Goal: Find specific page/section: Find specific page/section

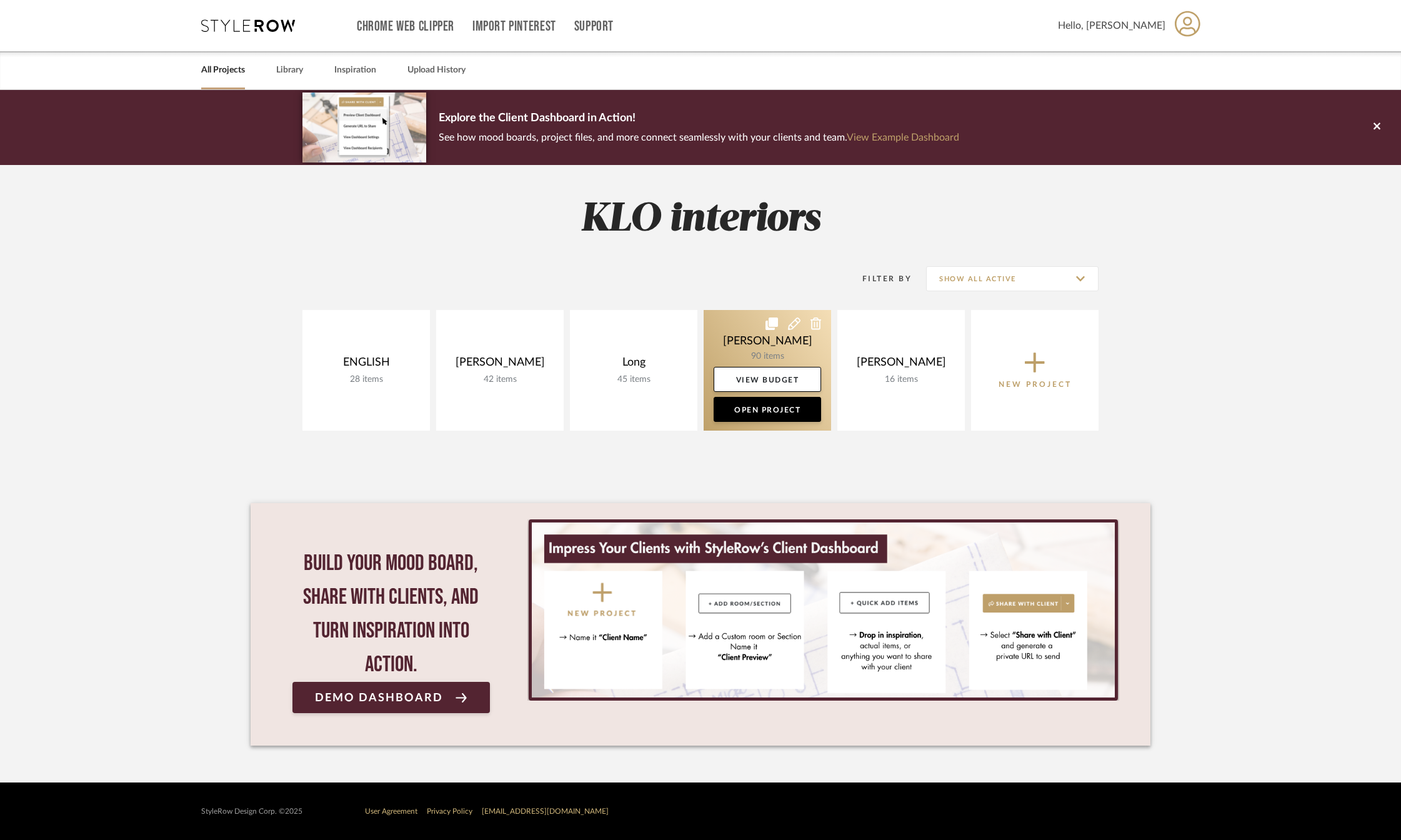
click at [769, 348] on link at bounding box center [767, 370] width 128 height 121
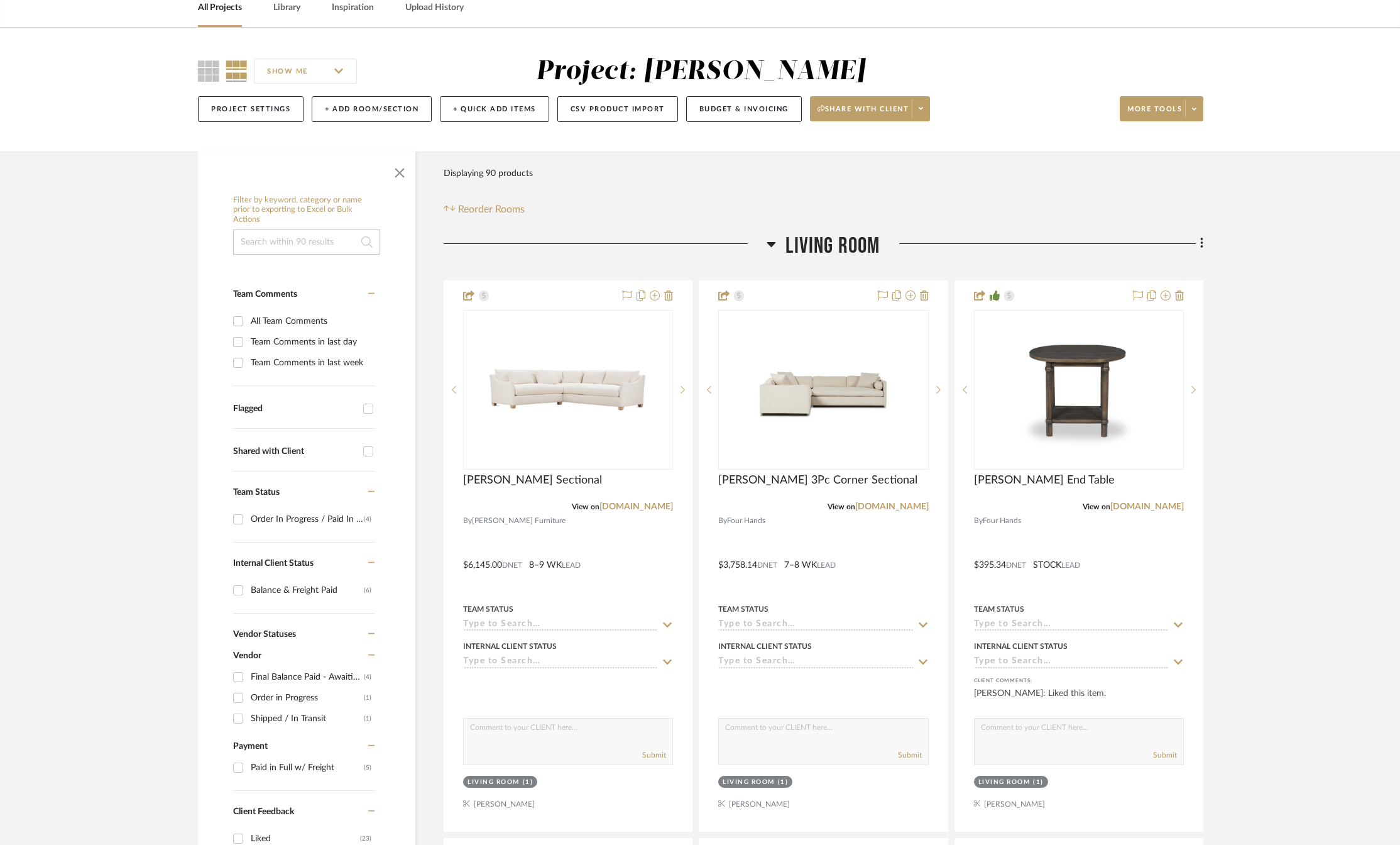
scroll to position [126, 0]
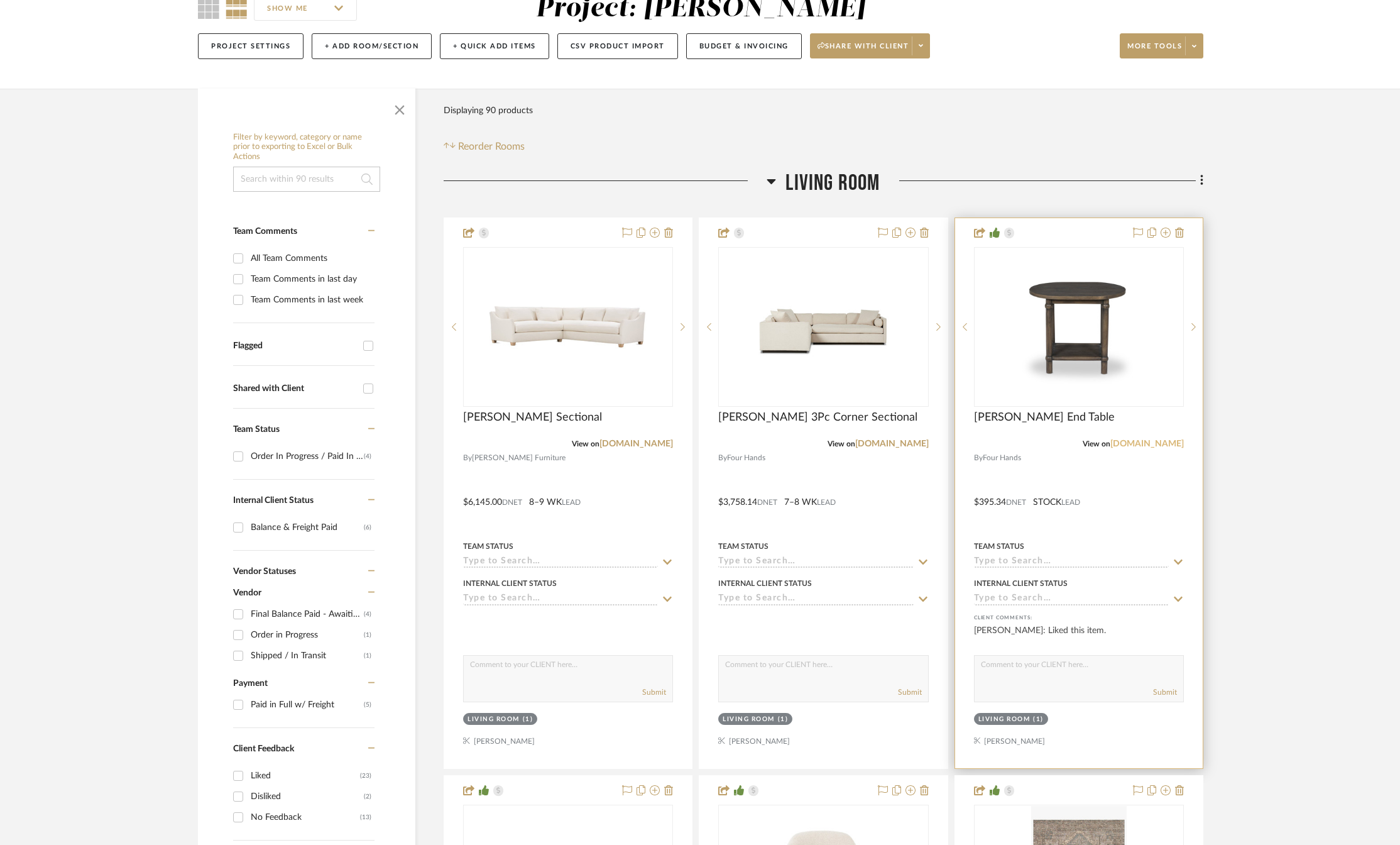
click at [1151, 445] on link "[DOMAIN_NAME]" at bounding box center [1147, 444] width 74 height 9
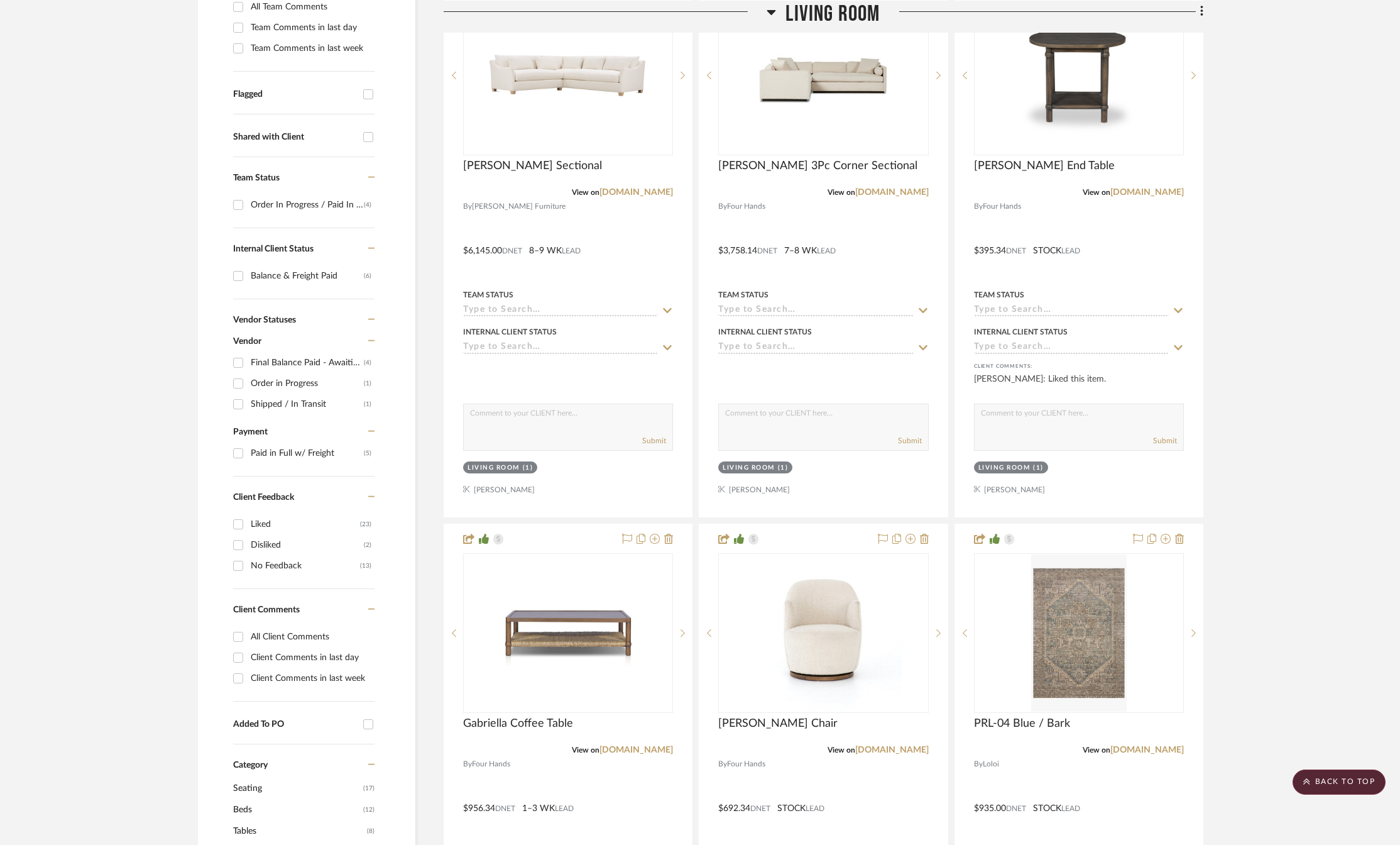
scroll to position [629, 0]
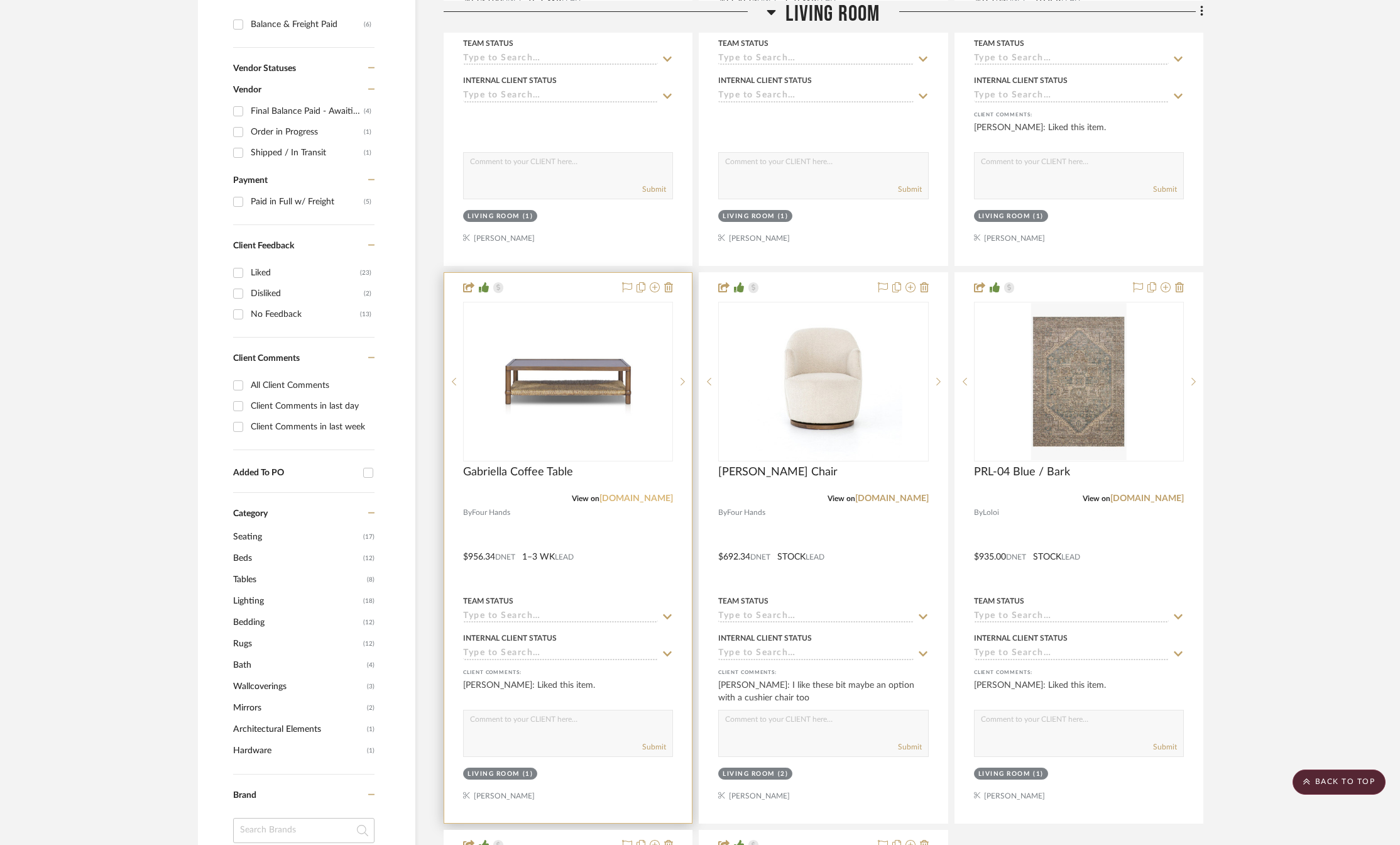
click at [633, 497] on link "[DOMAIN_NAME]" at bounding box center [636, 498] width 74 height 9
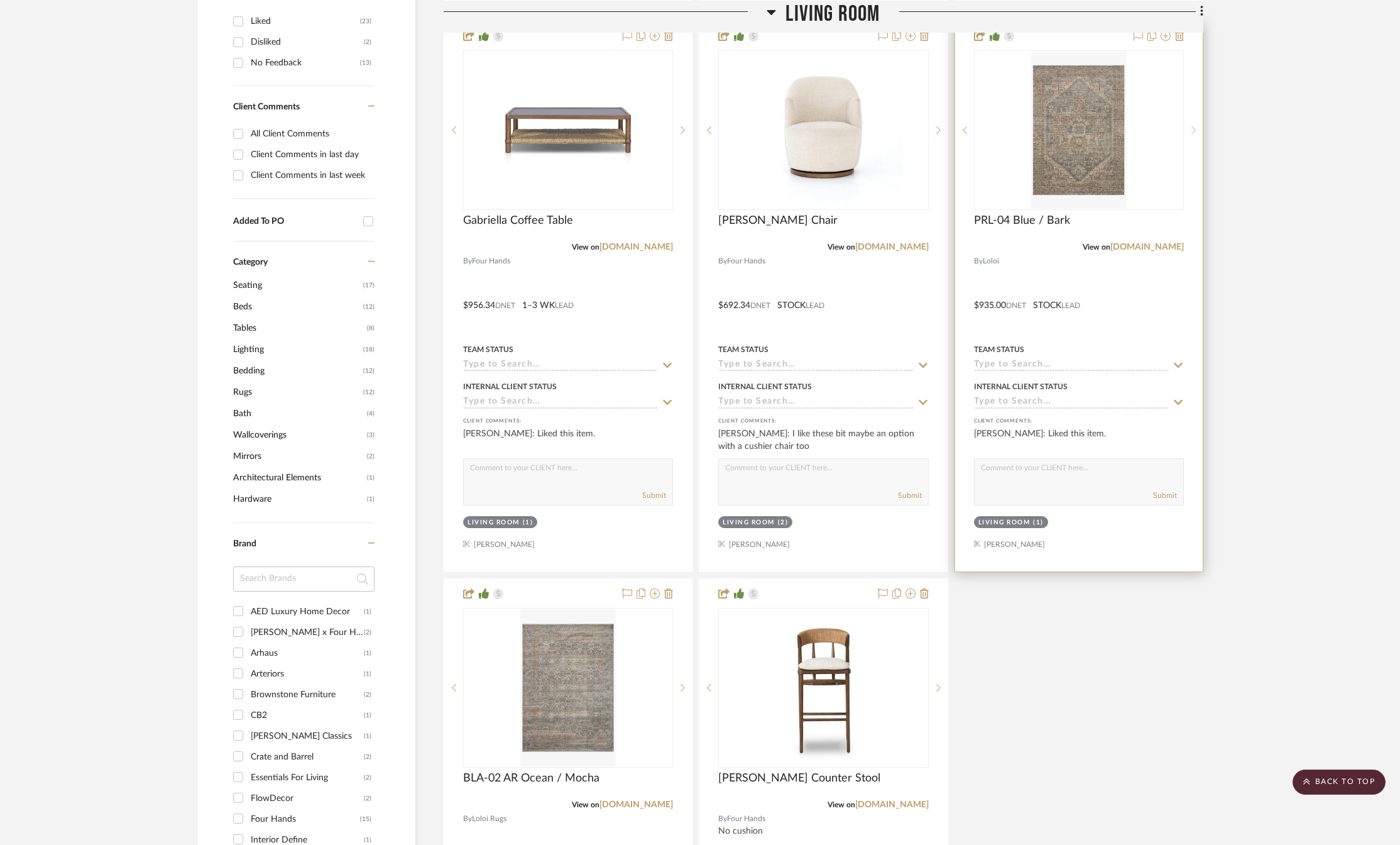
scroll to position [1068, 0]
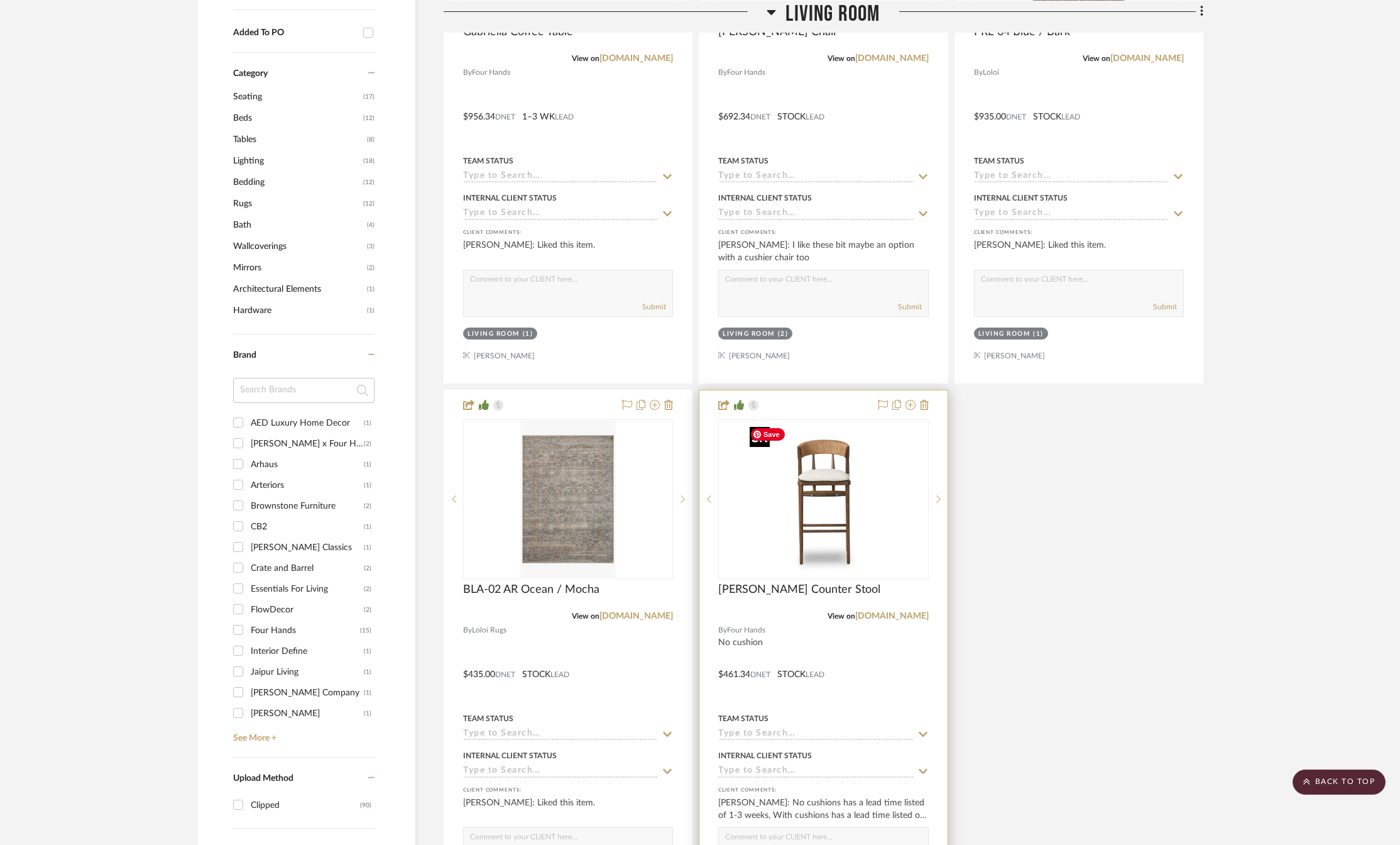
click at [823, 489] on img "0" at bounding box center [833, 499] width 157 height 157
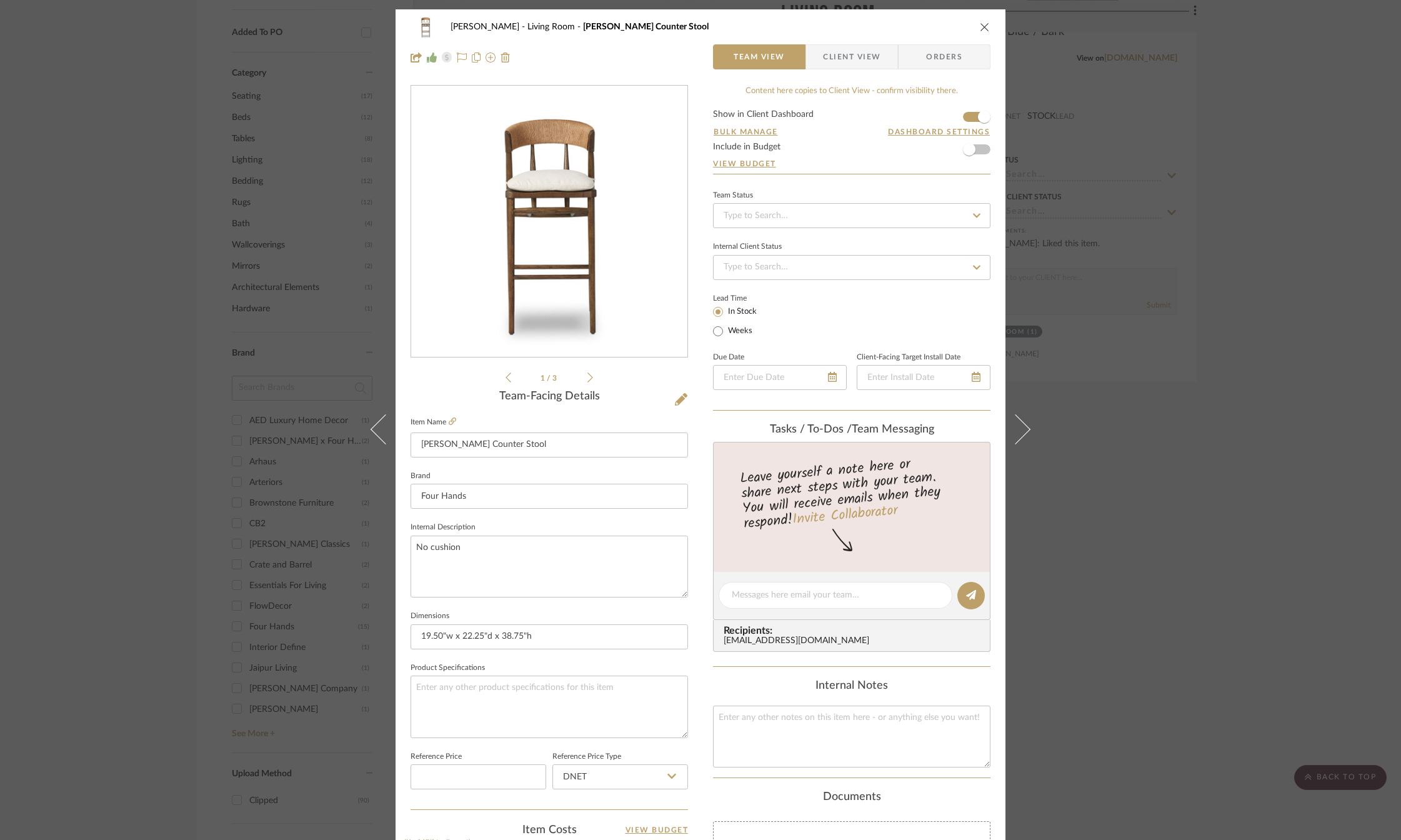
click at [979, 25] on icon "close" at bounding box center [984, 27] width 10 height 10
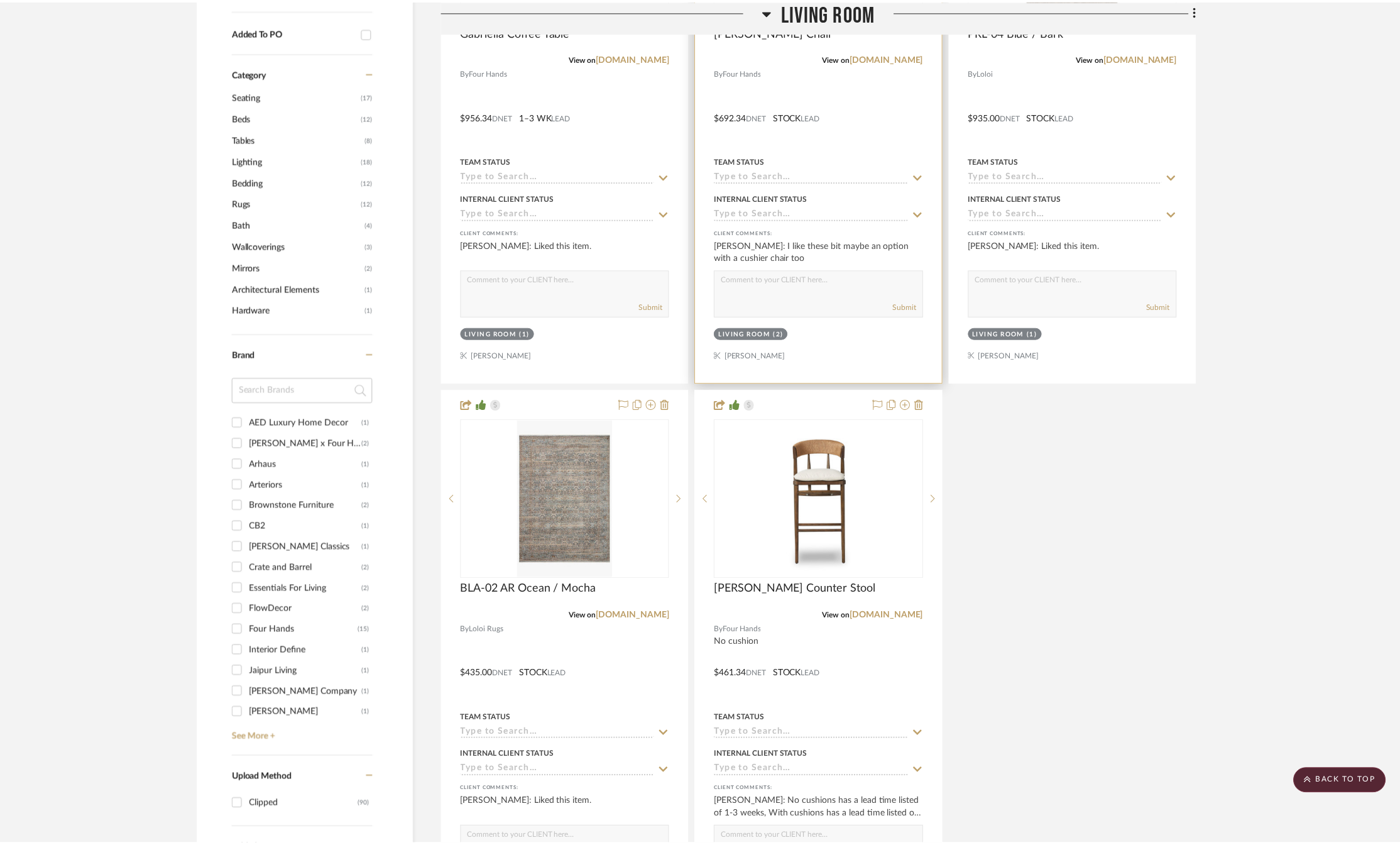
scroll to position [1068, 0]
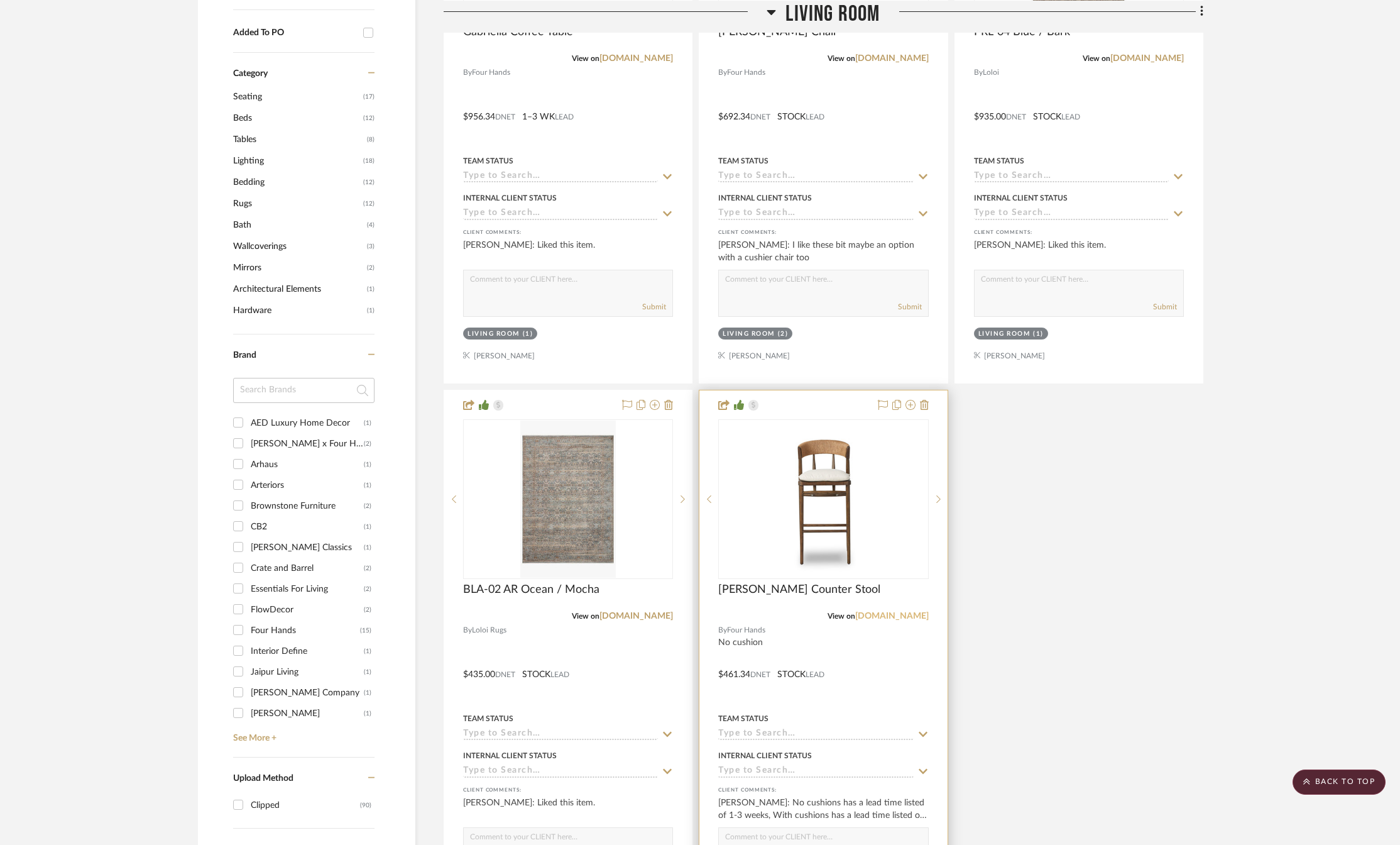
click at [889, 618] on link "[DOMAIN_NAME]" at bounding box center [891, 616] width 74 height 9
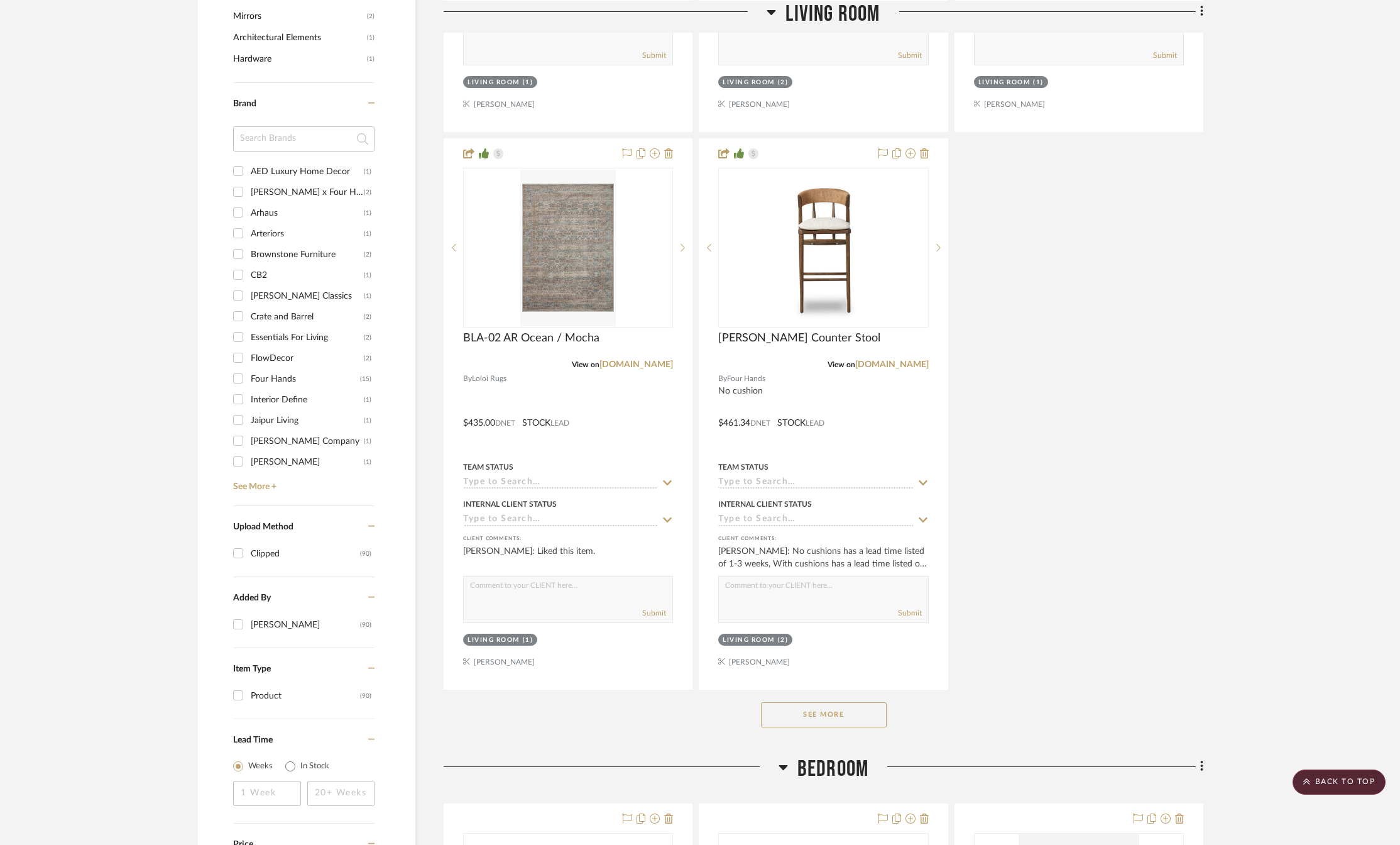
click at [818, 717] on button "See More" at bounding box center [824, 715] width 126 height 25
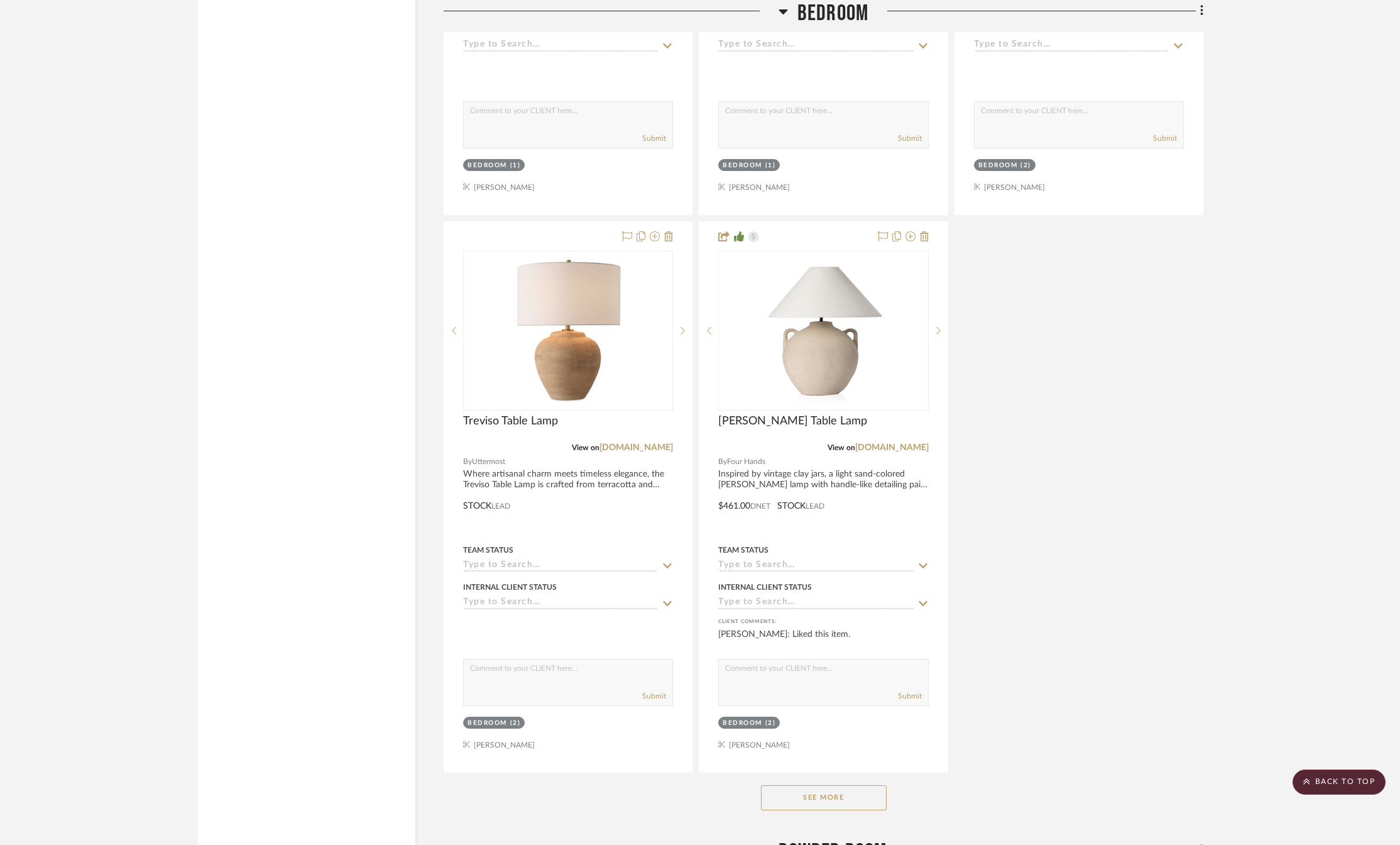
scroll to position [3331, 0]
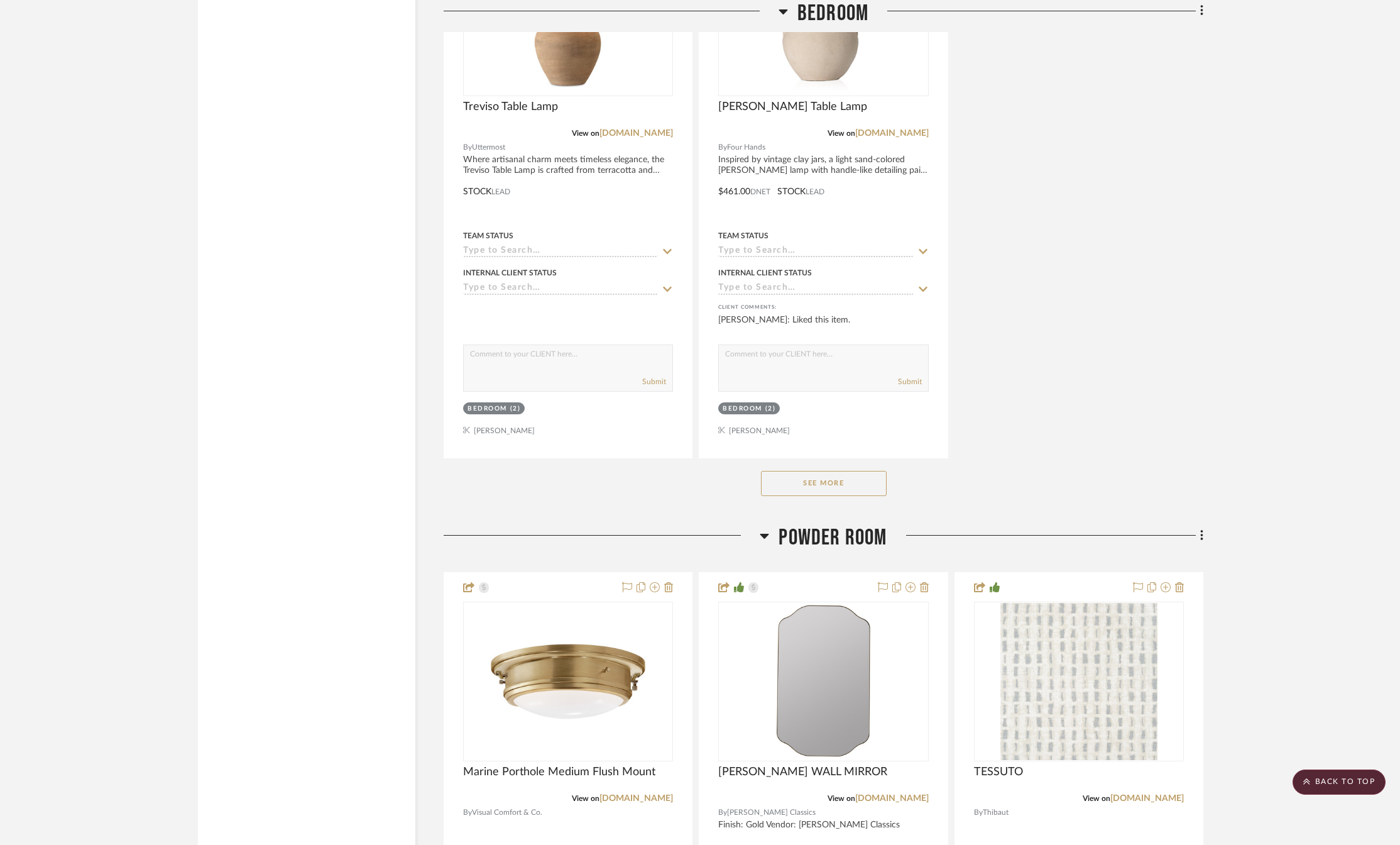
click at [852, 479] on button "See More" at bounding box center [824, 483] width 126 height 25
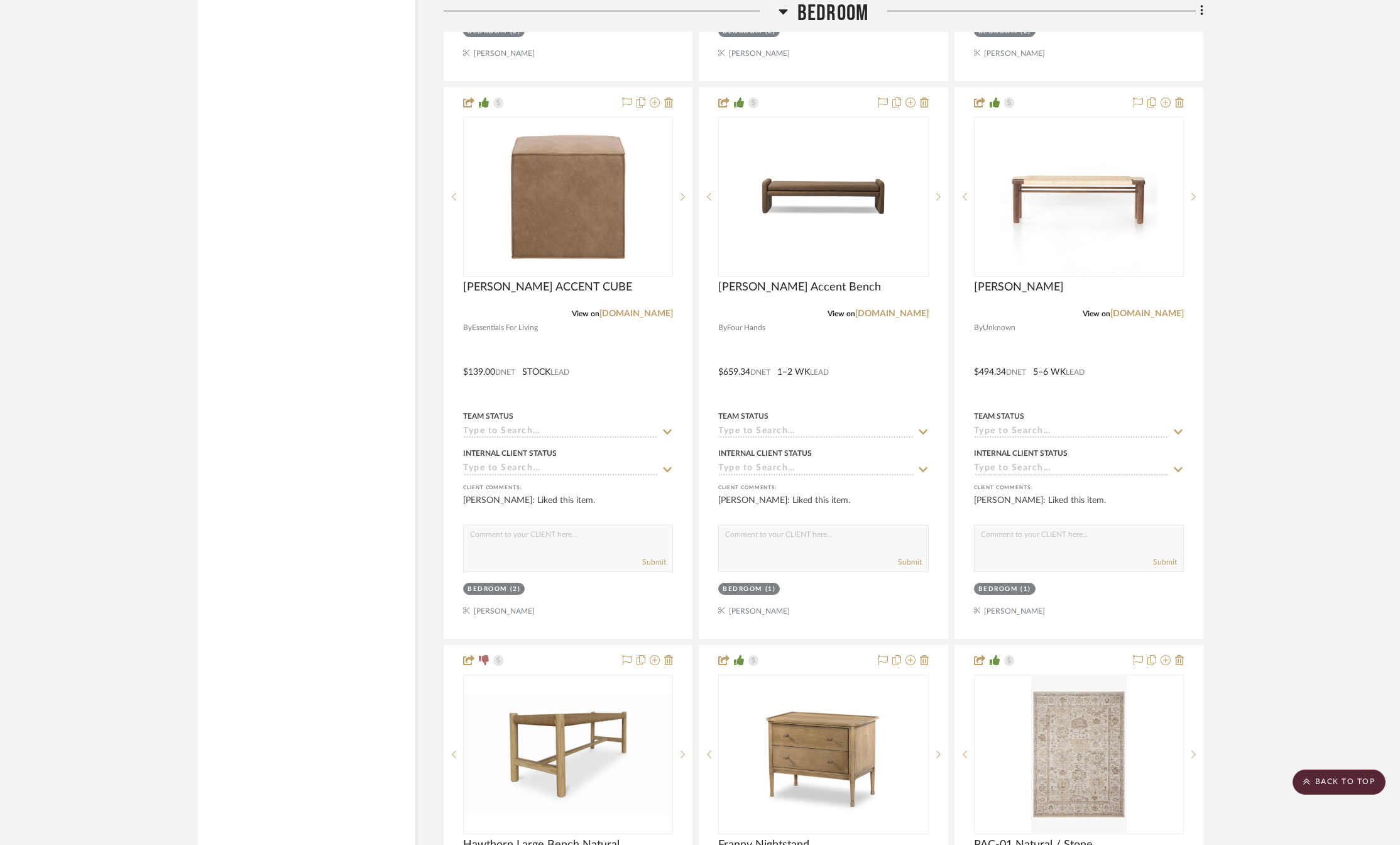
scroll to position [3959, 0]
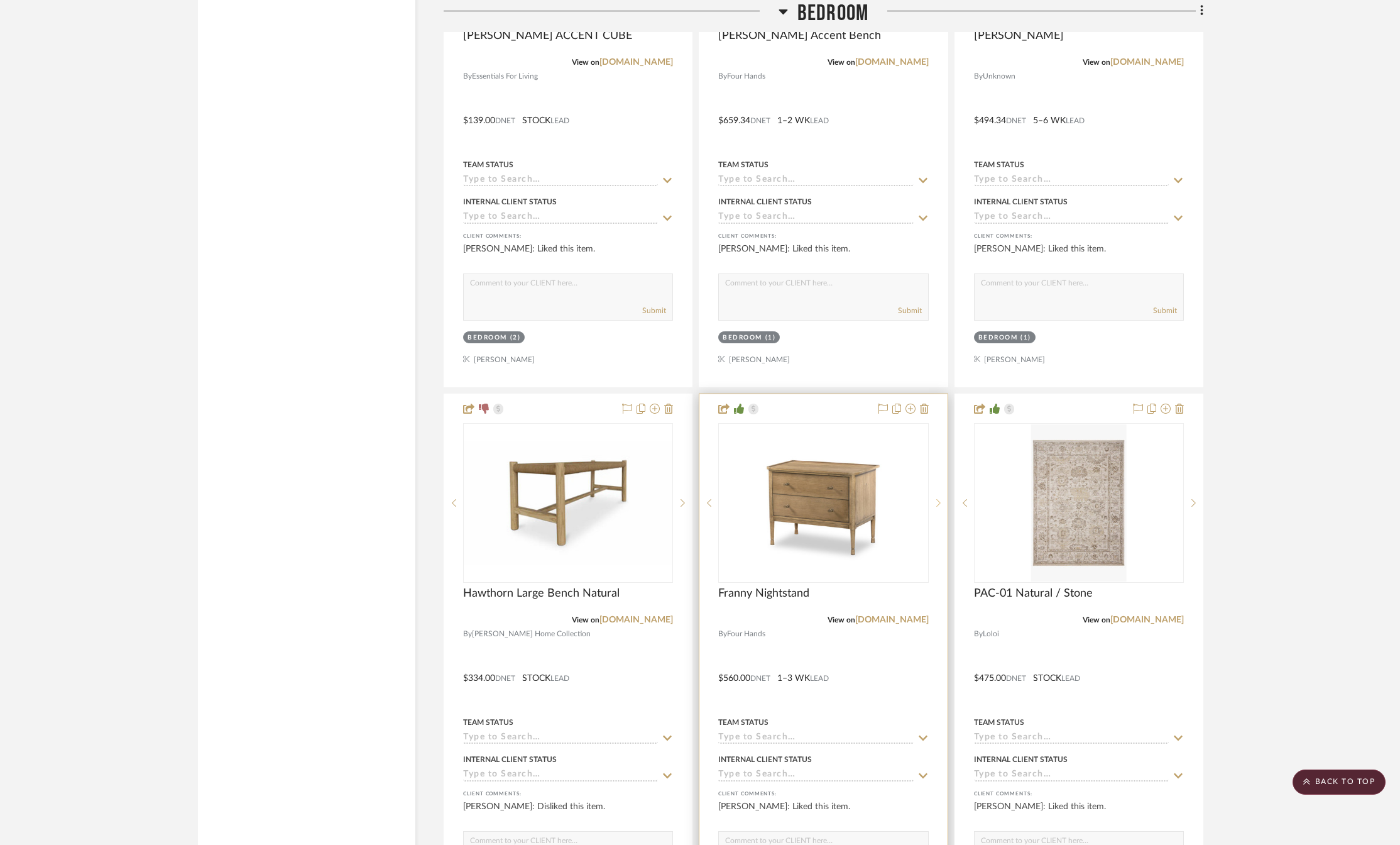
click at [940, 503] on sr-next-btn at bounding box center [938, 503] width 19 height 9
click at [894, 622] on link "[DOMAIN_NAME]" at bounding box center [891, 620] width 74 height 9
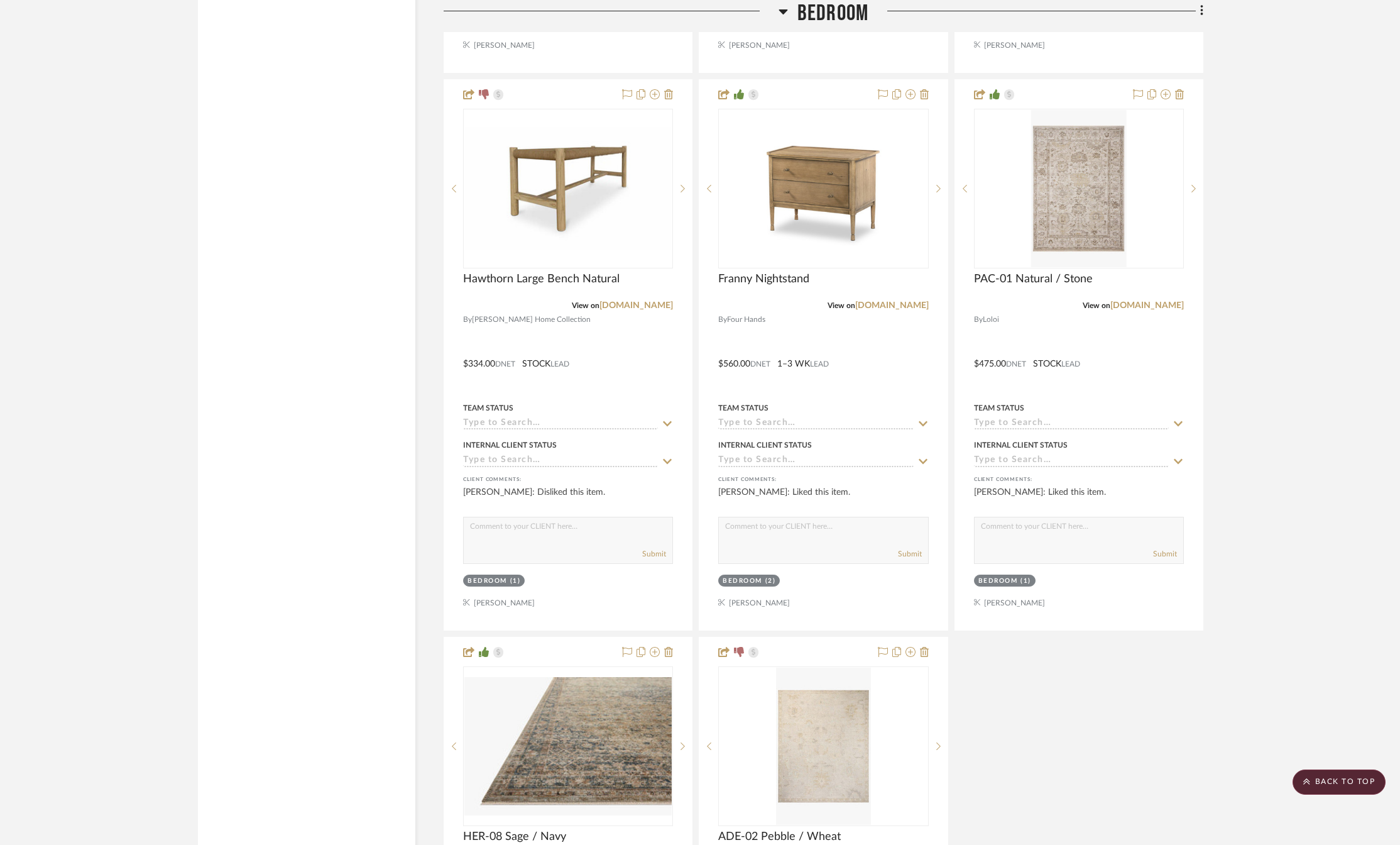
scroll to position [4525, 0]
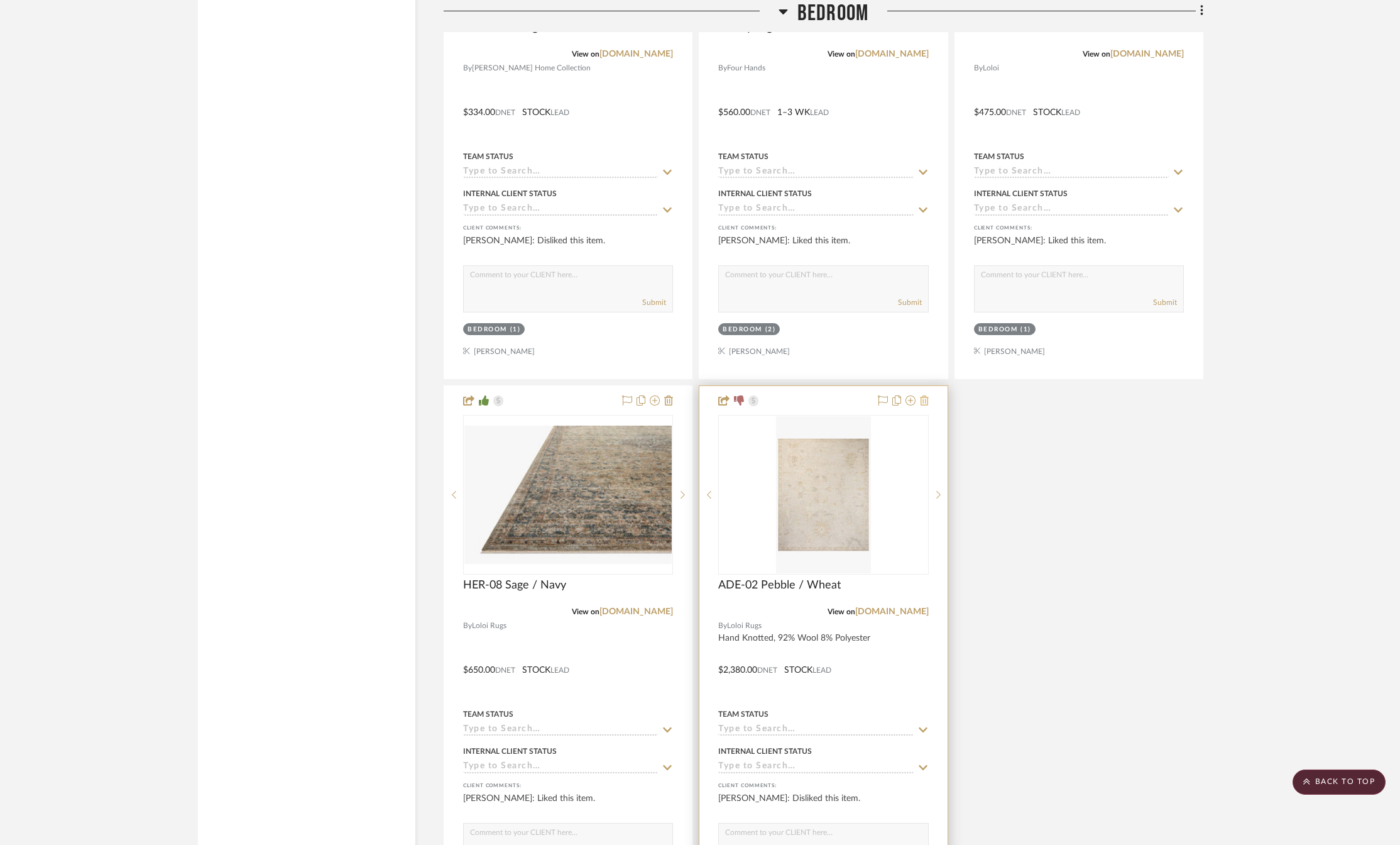
click at [923, 405] on icon at bounding box center [924, 400] width 9 height 10
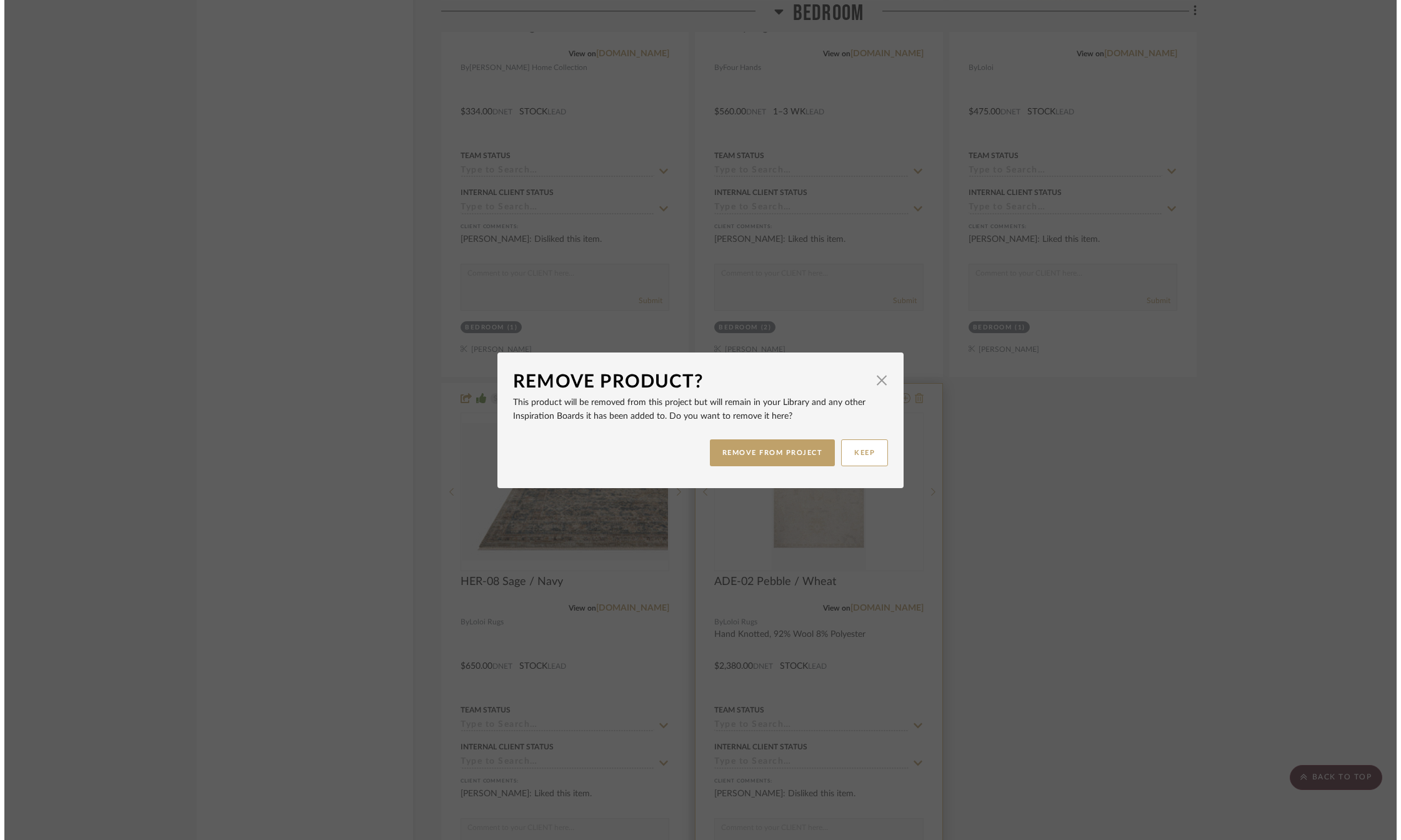
scroll to position [0, 0]
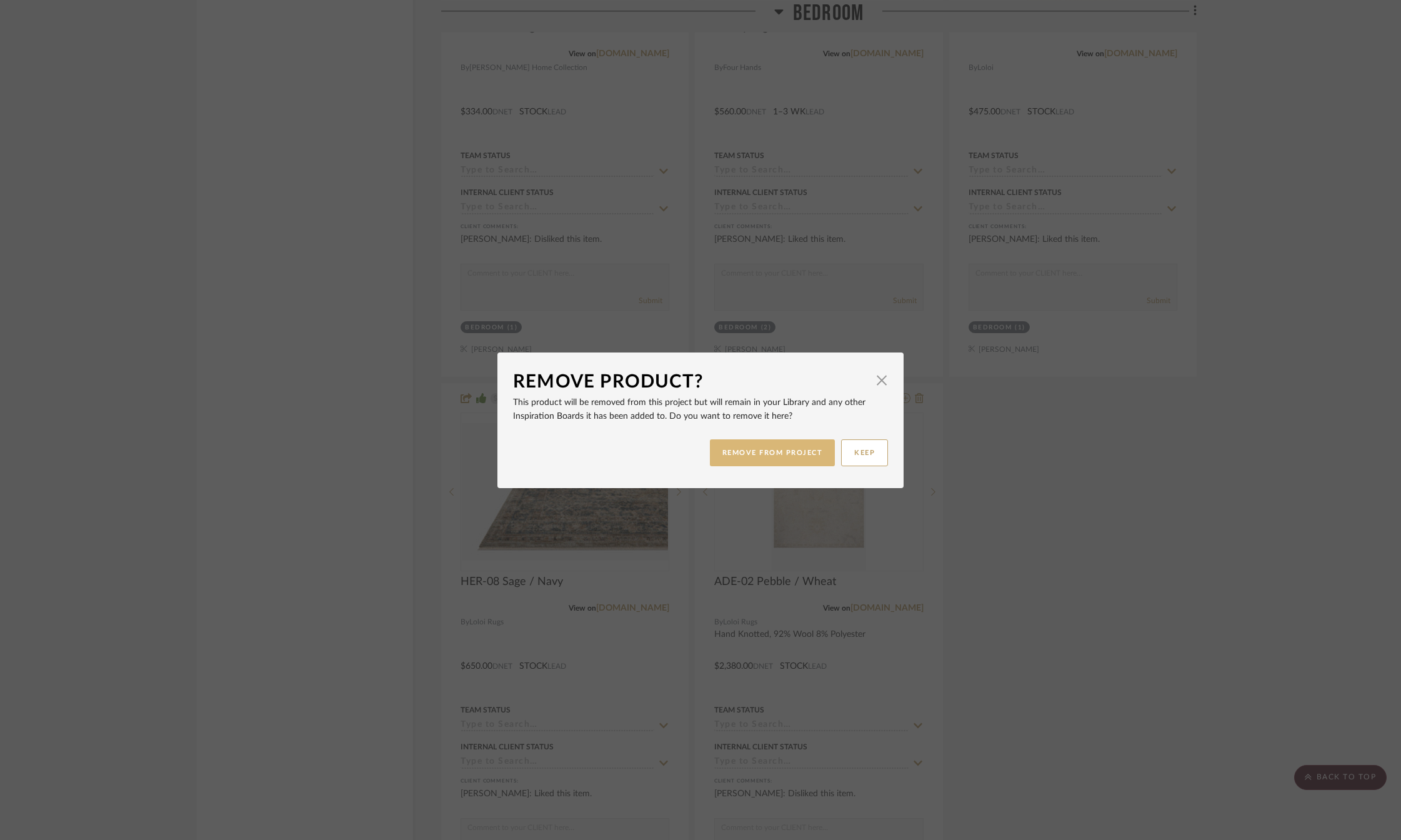
click at [772, 450] on button "REMOVE FROM PROJECT" at bounding box center [772, 452] width 126 height 27
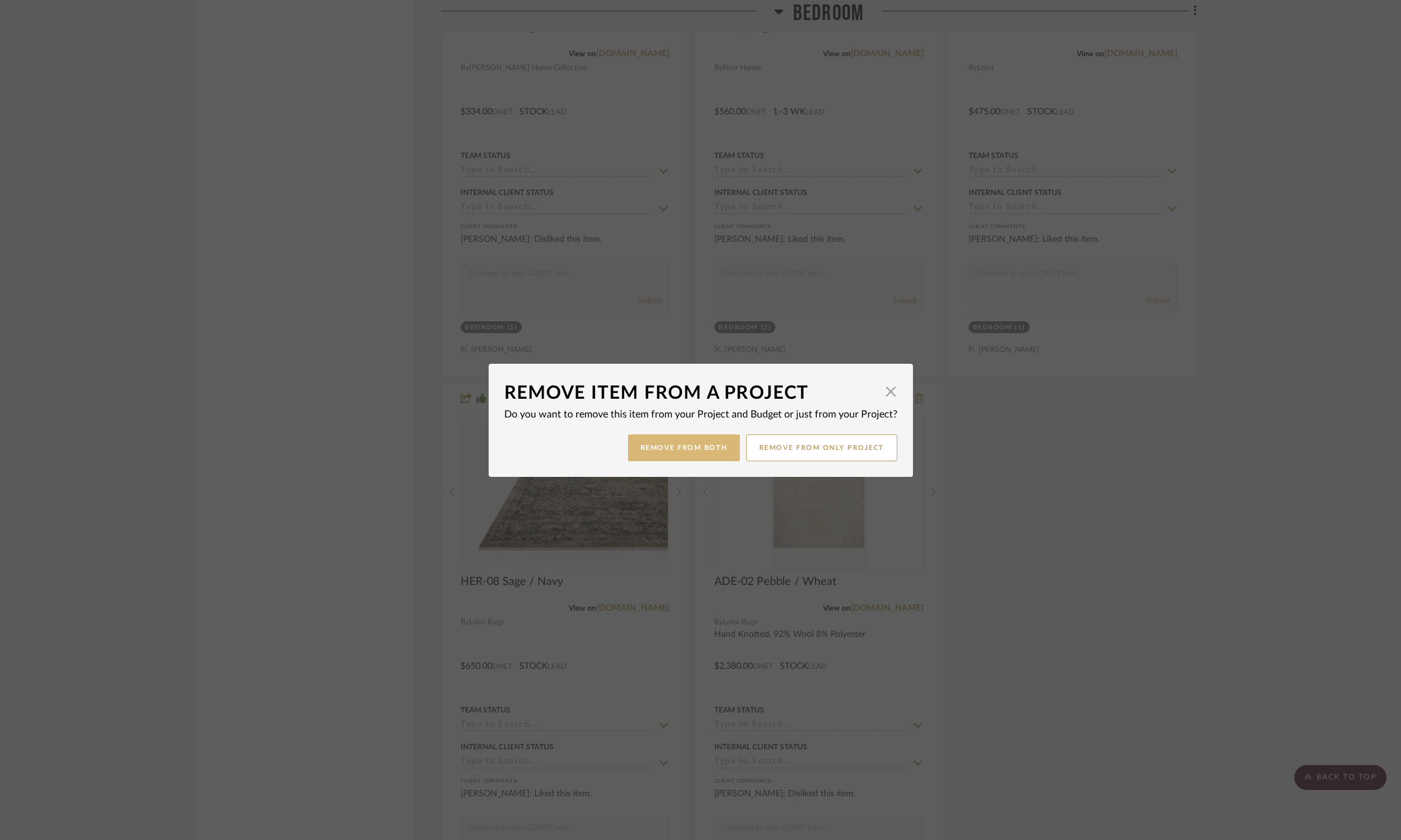
click at [688, 448] on button "Remove from Both" at bounding box center [684, 447] width 112 height 27
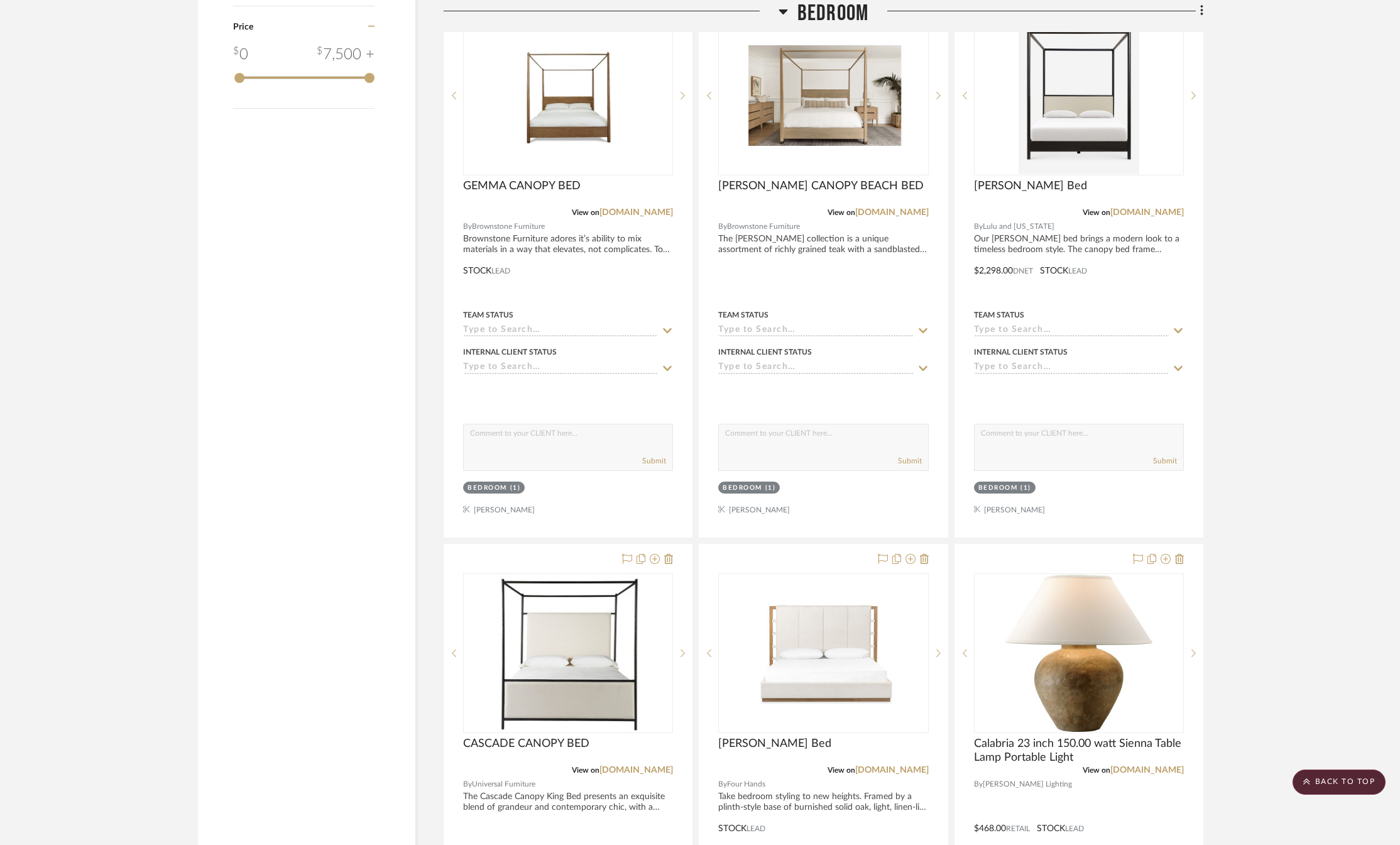
scroll to position [2011, 0]
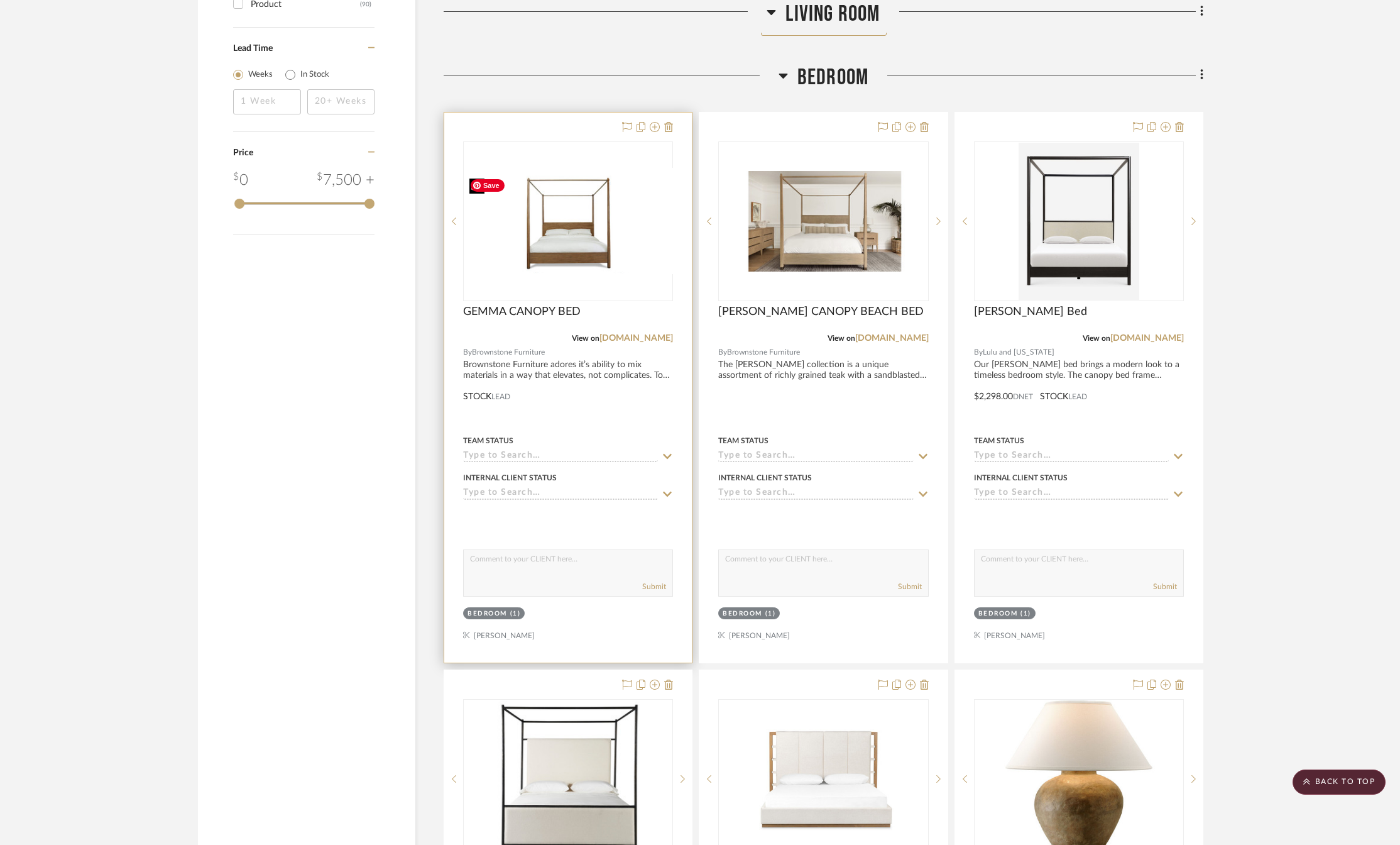
click at [581, 259] on img "0" at bounding box center [578, 221] width 220 height 106
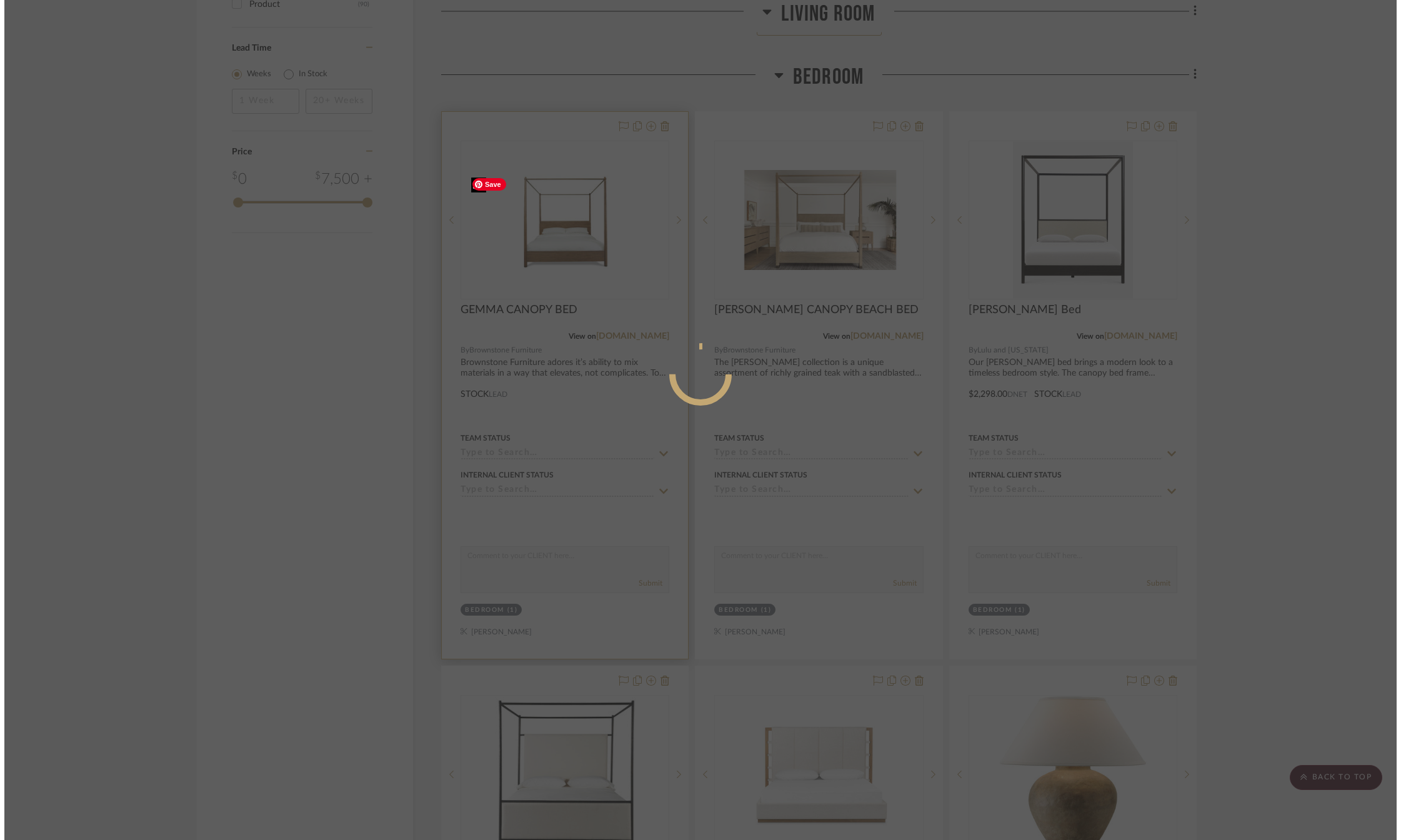
scroll to position [0, 0]
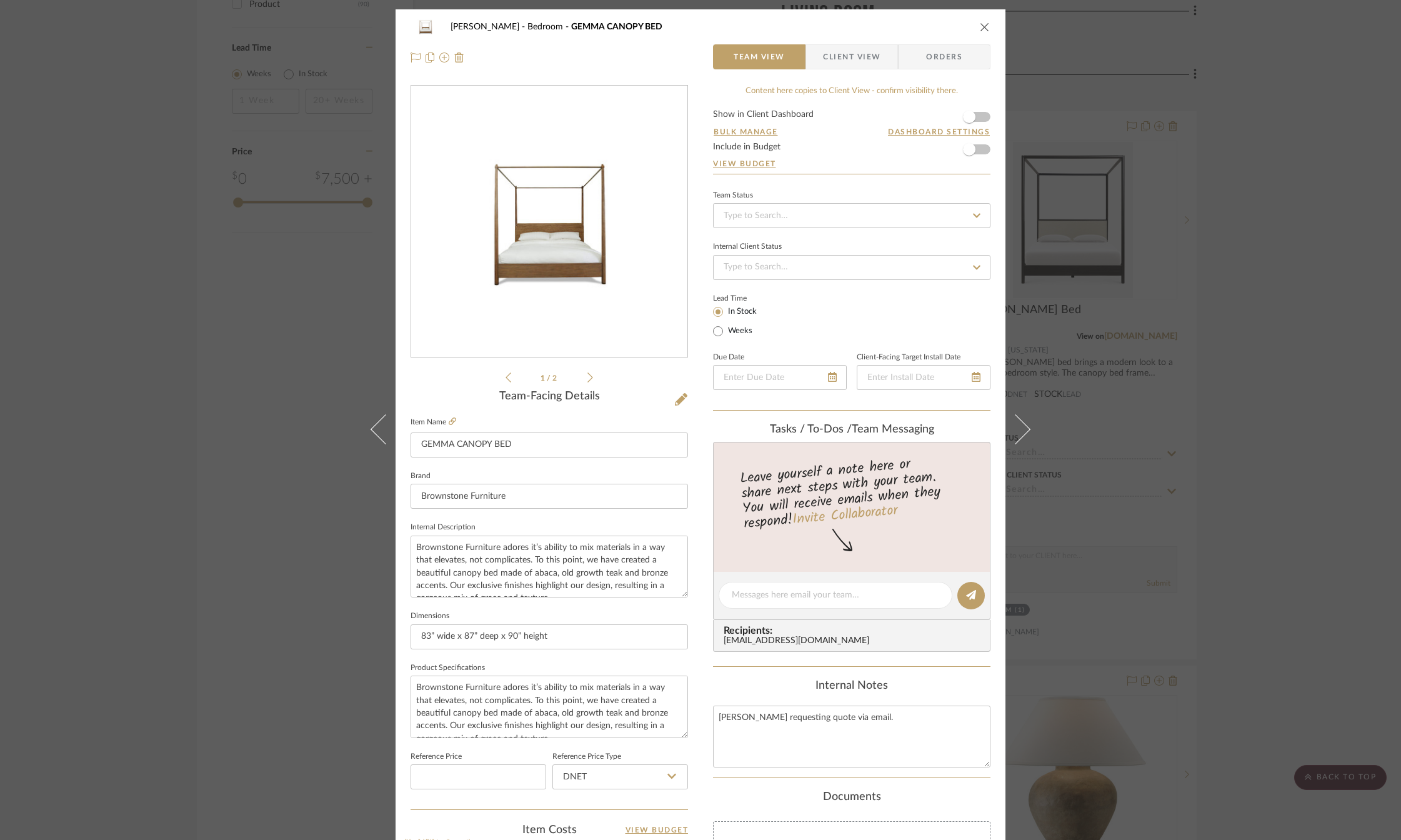
click at [589, 378] on div "1 / 2" at bounding box center [549, 235] width 278 height 300
click at [587, 374] on icon at bounding box center [590, 377] width 6 height 11
click at [982, 19] on div "[PERSON_NAME] Bedroom GEMMA CANOPY BED" at bounding box center [700, 27] width 580 height 25
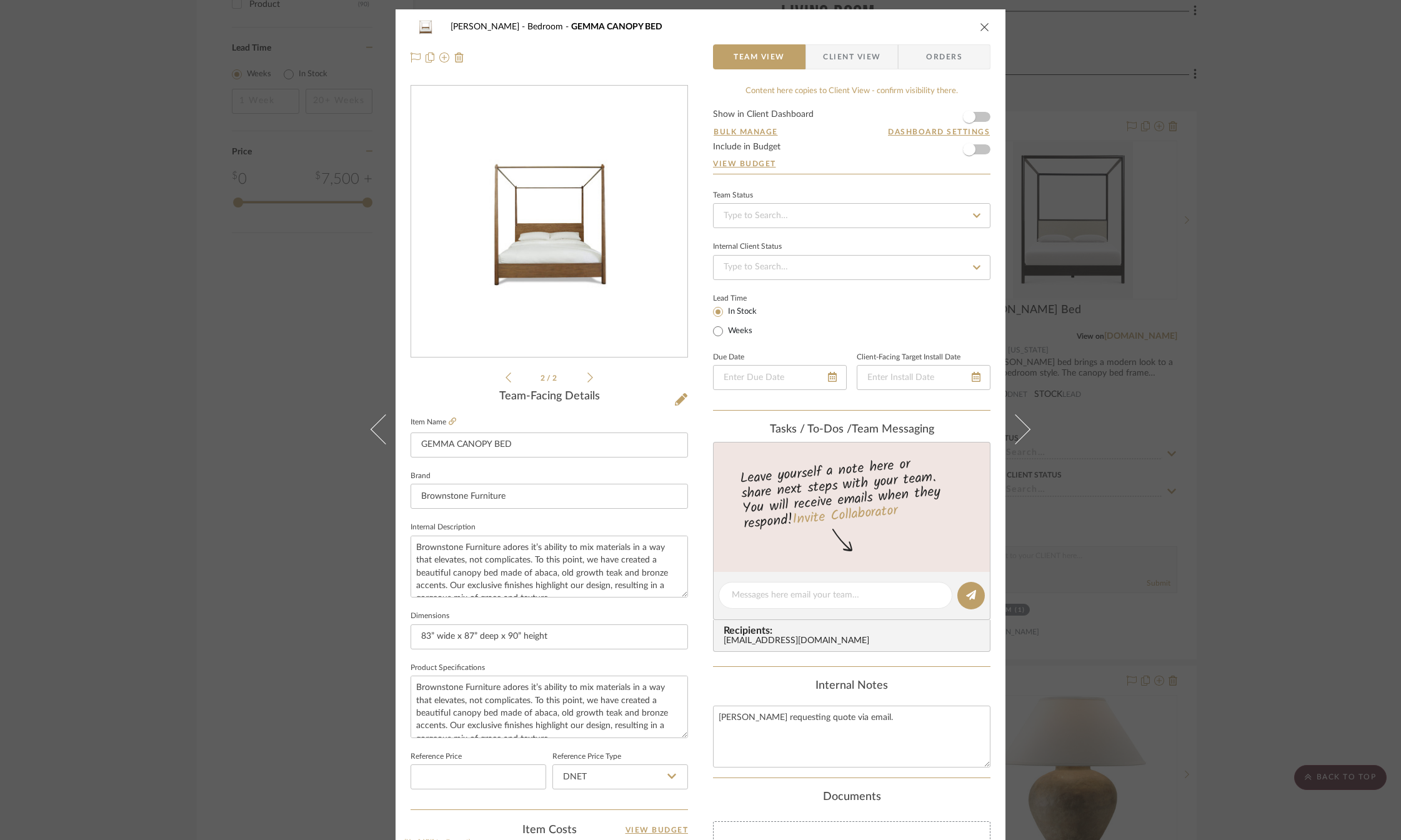
click at [979, 26] on icon "close" at bounding box center [984, 27] width 10 height 10
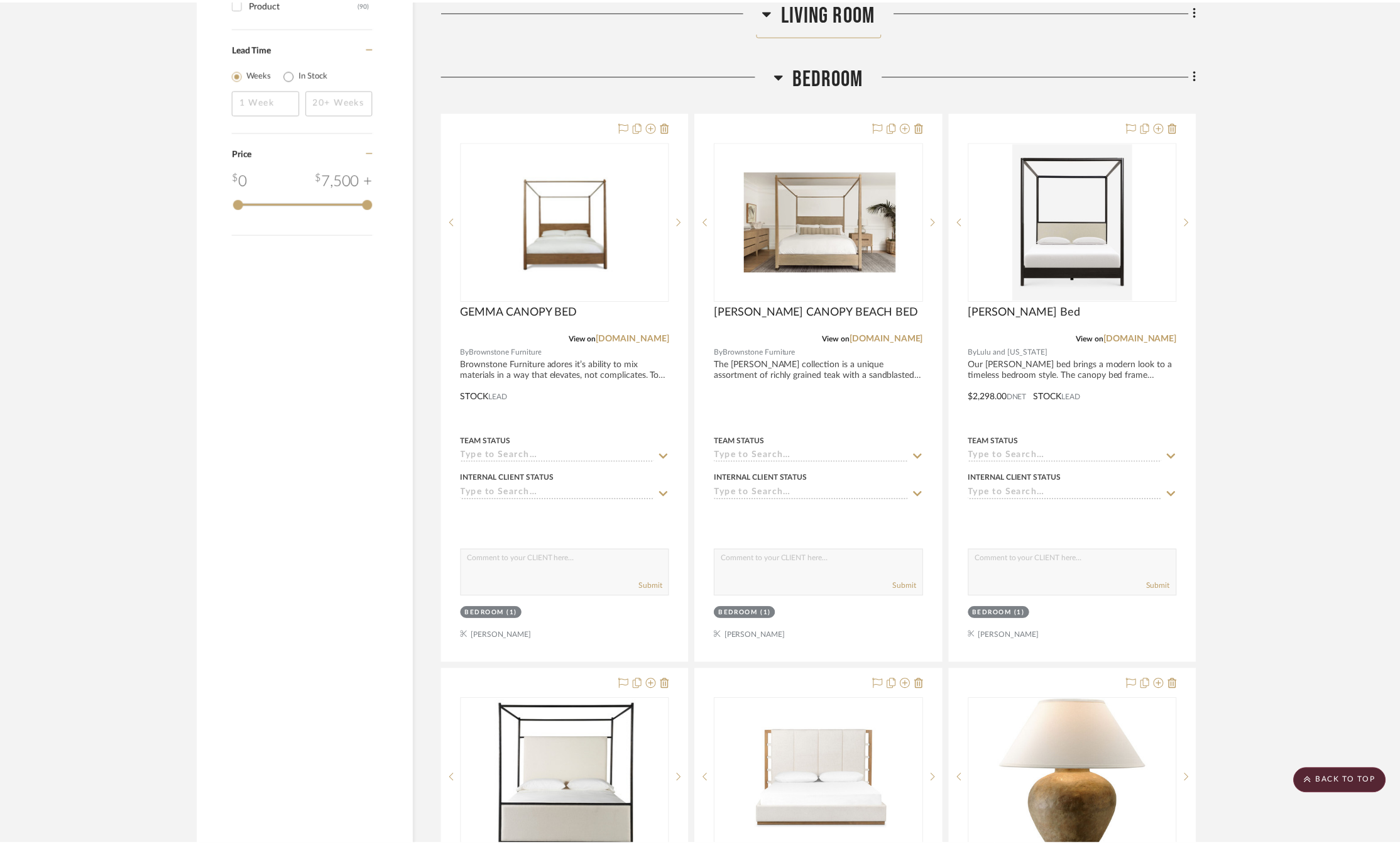
scroll to position [2011, 0]
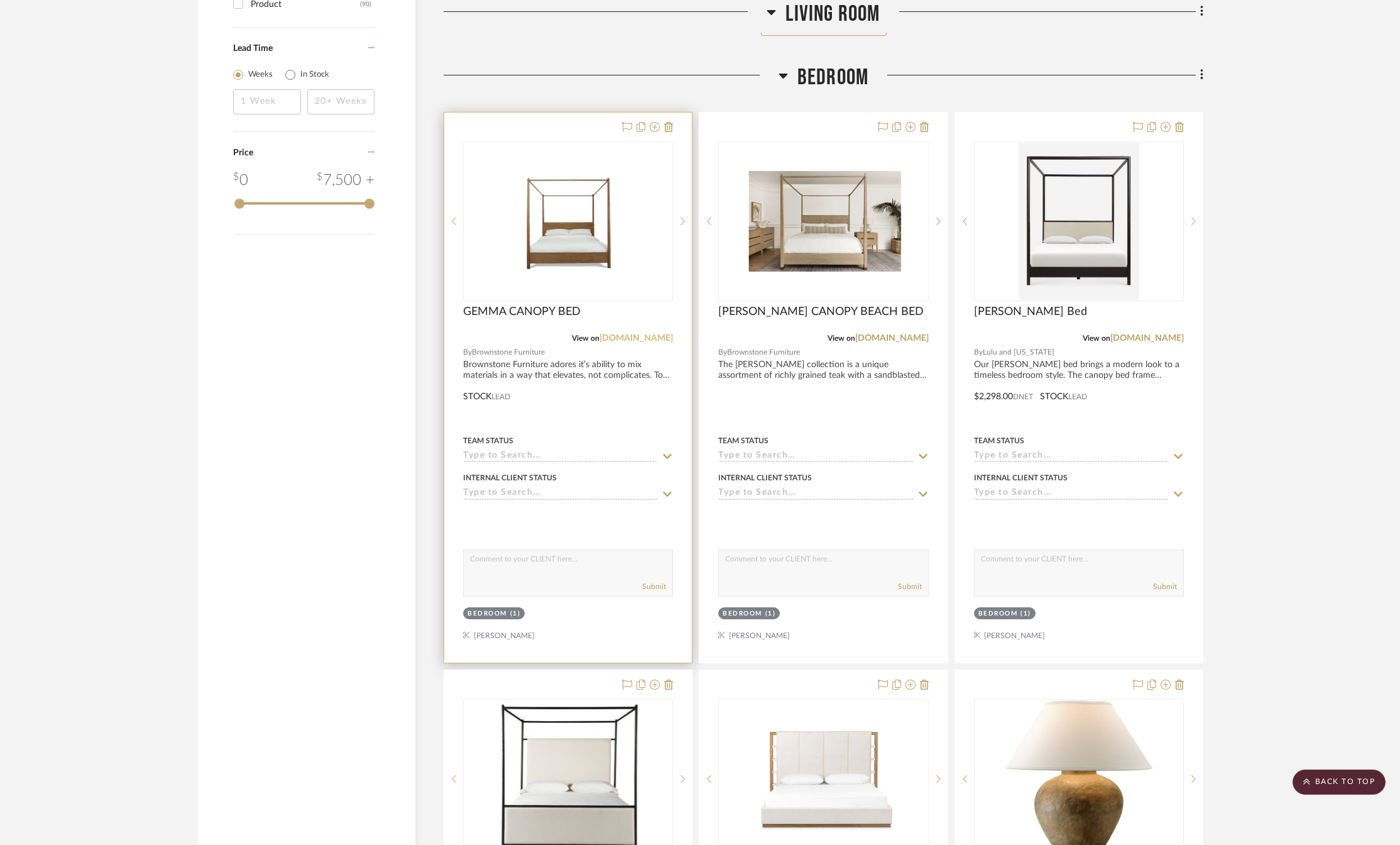
click at [601, 340] on link "[DOMAIN_NAME]" at bounding box center [636, 338] width 74 height 9
